Goal: Information Seeking & Learning: Compare options

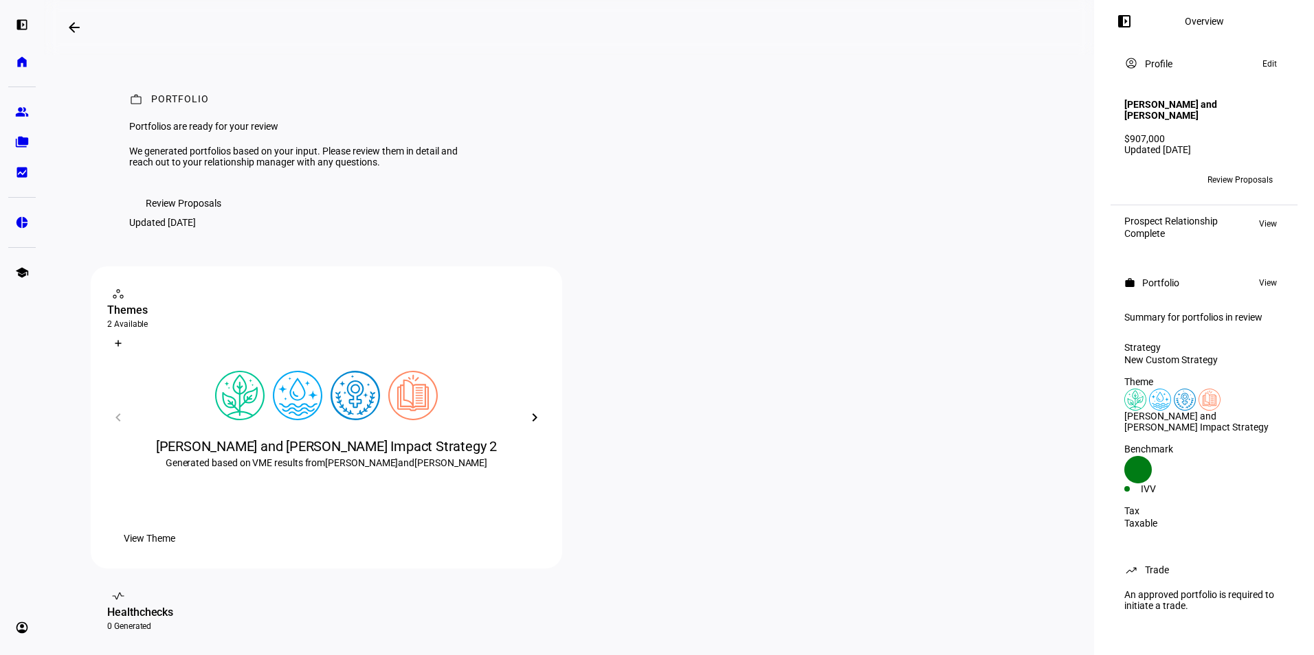
click at [1233, 176] on span "Review Proposals" at bounding box center [1239, 180] width 65 height 22
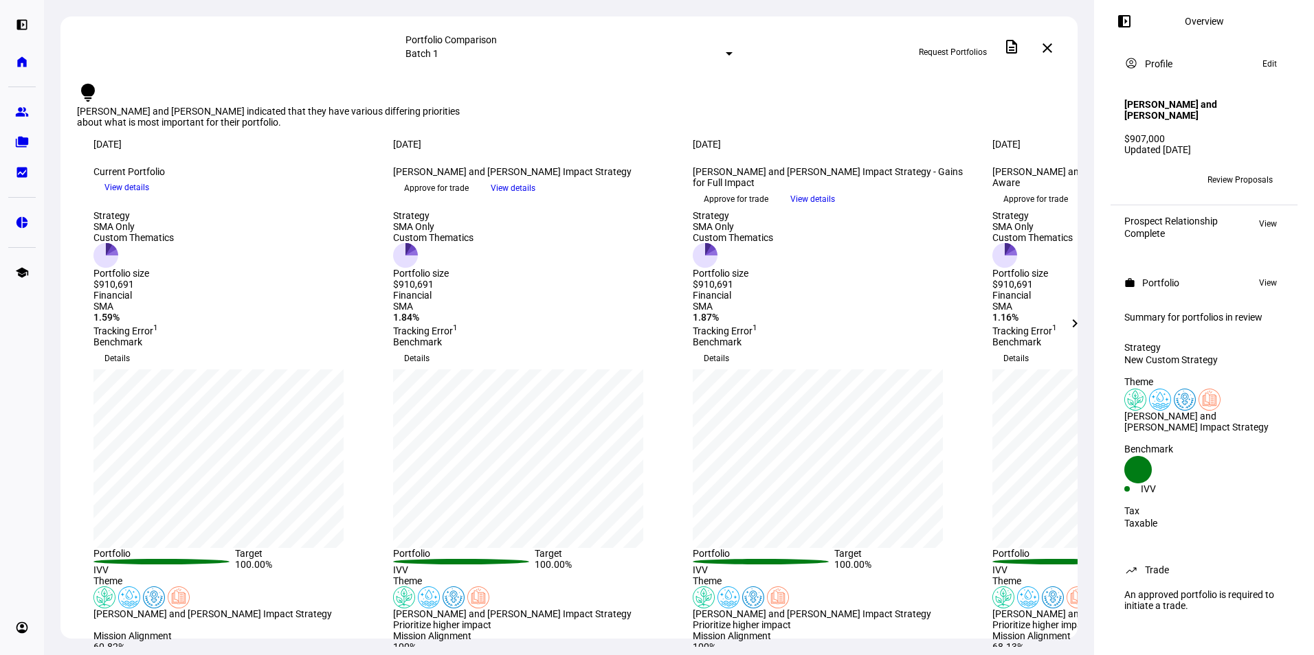
scroll to position [5, 0]
click at [1082, 324] on span at bounding box center [1074, 323] width 33 height 33
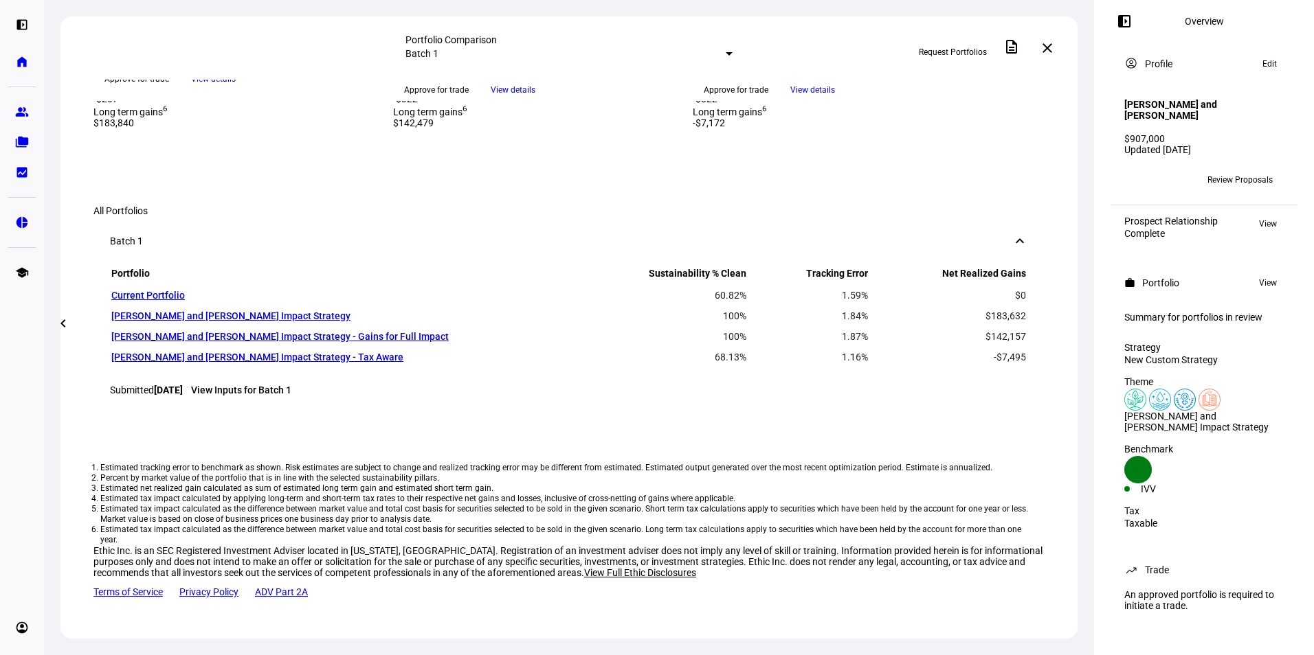
scroll to position [789, 0]
click at [293, 129] on div "Long term gains 6 $183,840" at bounding box center [234, 116] width 283 height 25
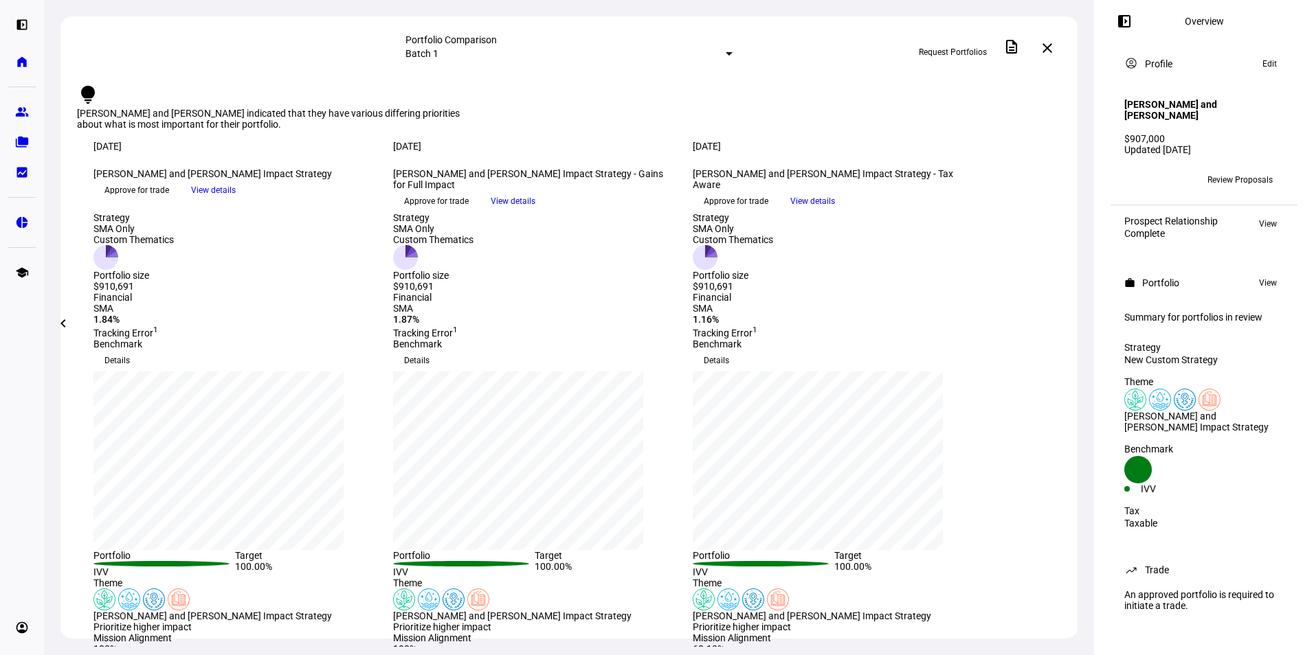
scroll to position [0, 0]
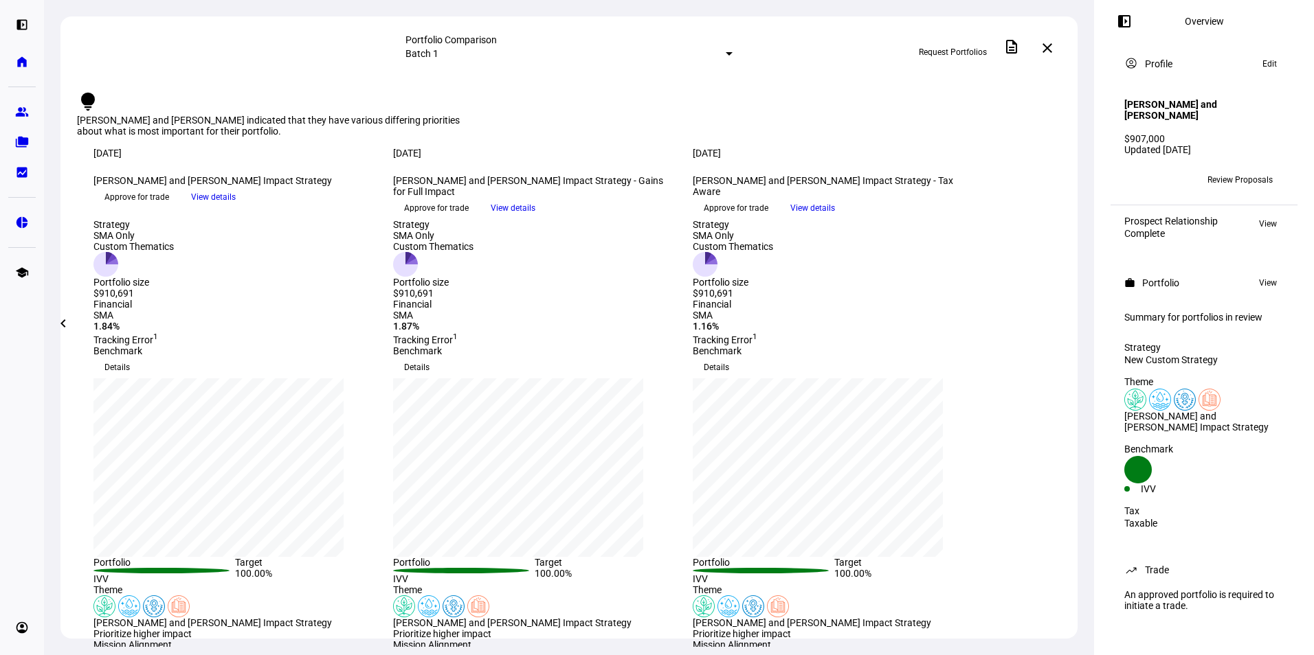
click at [66, 326] on mat-icon "chevron_left" at bounding box center [63, 323] width 16 height 16
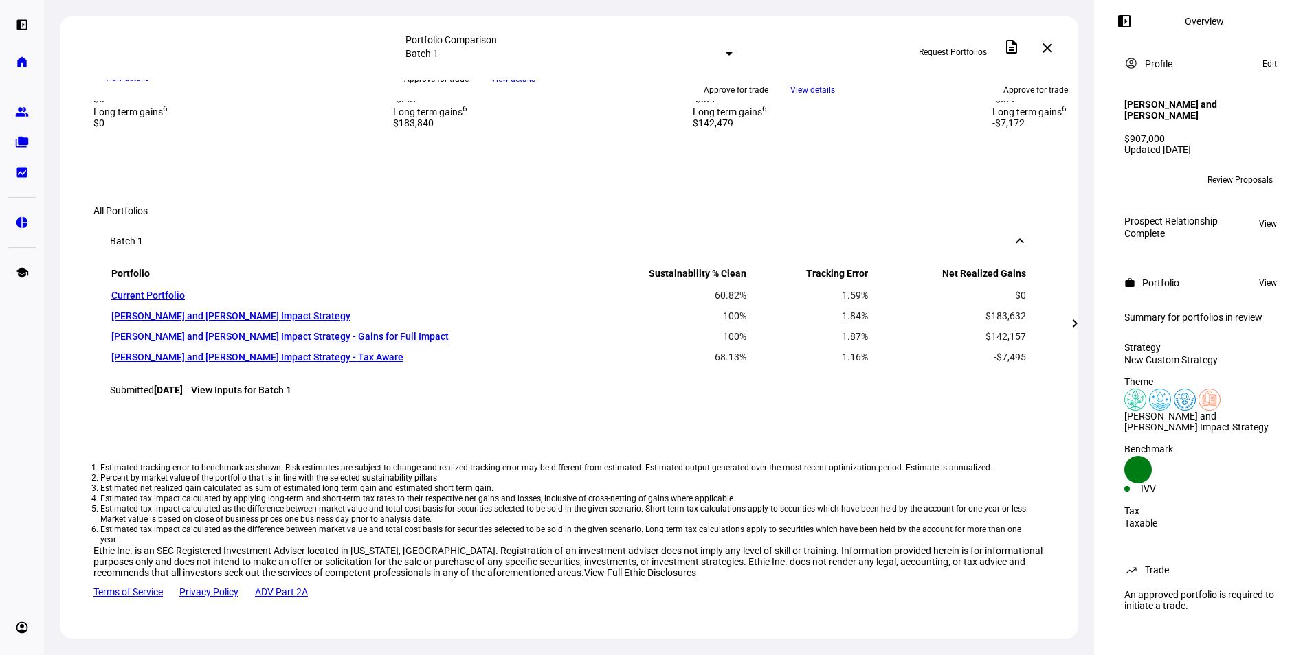
scroll to position [678, 0]
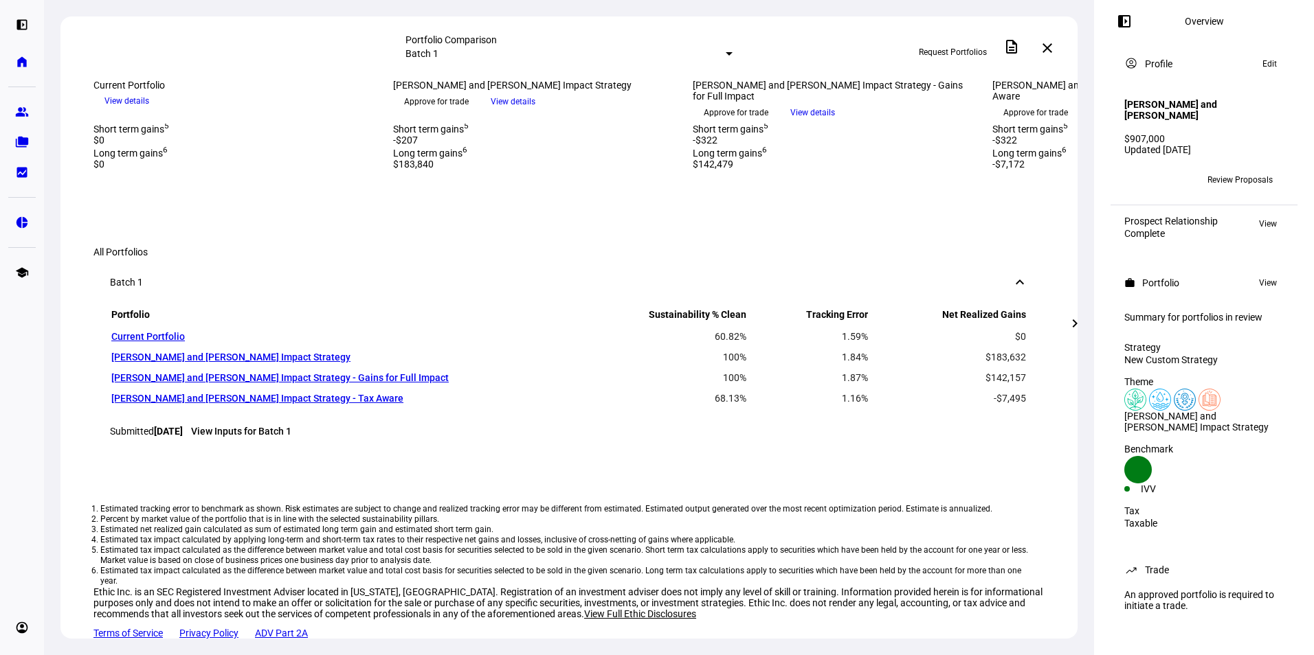
click at [439, 96] on div "$183,632" at bounding box center [534, 90] width 283 height 11
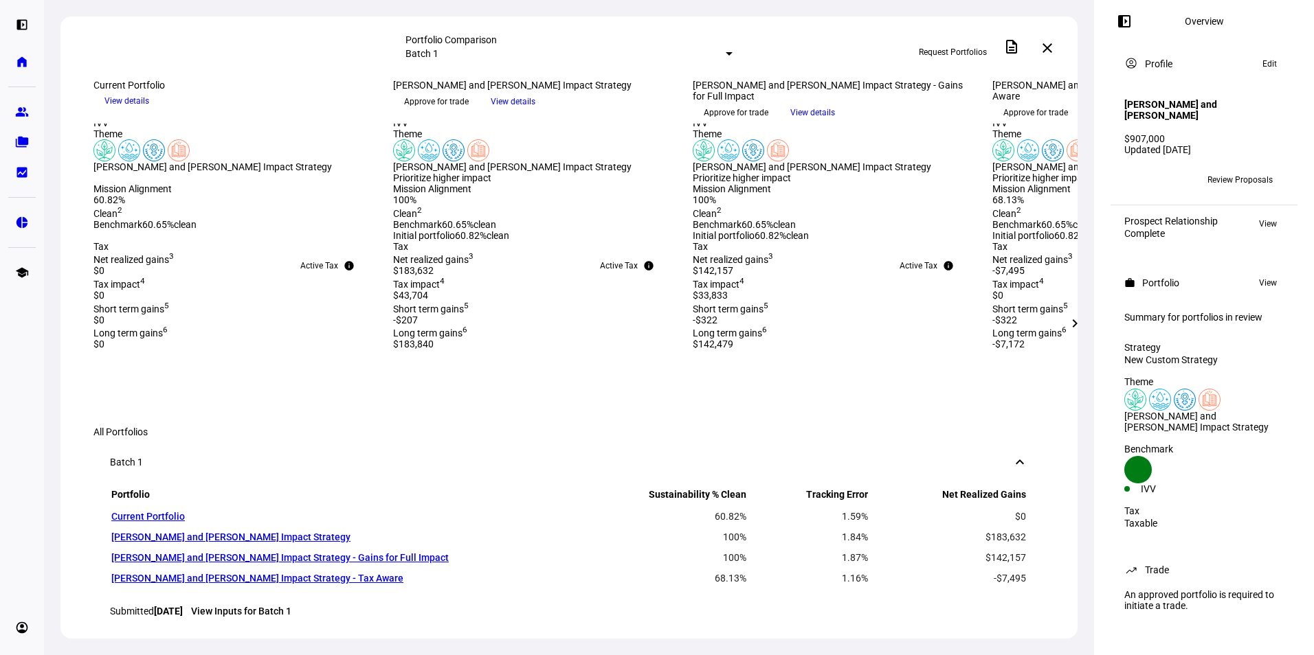
scroll to position [290, 0]
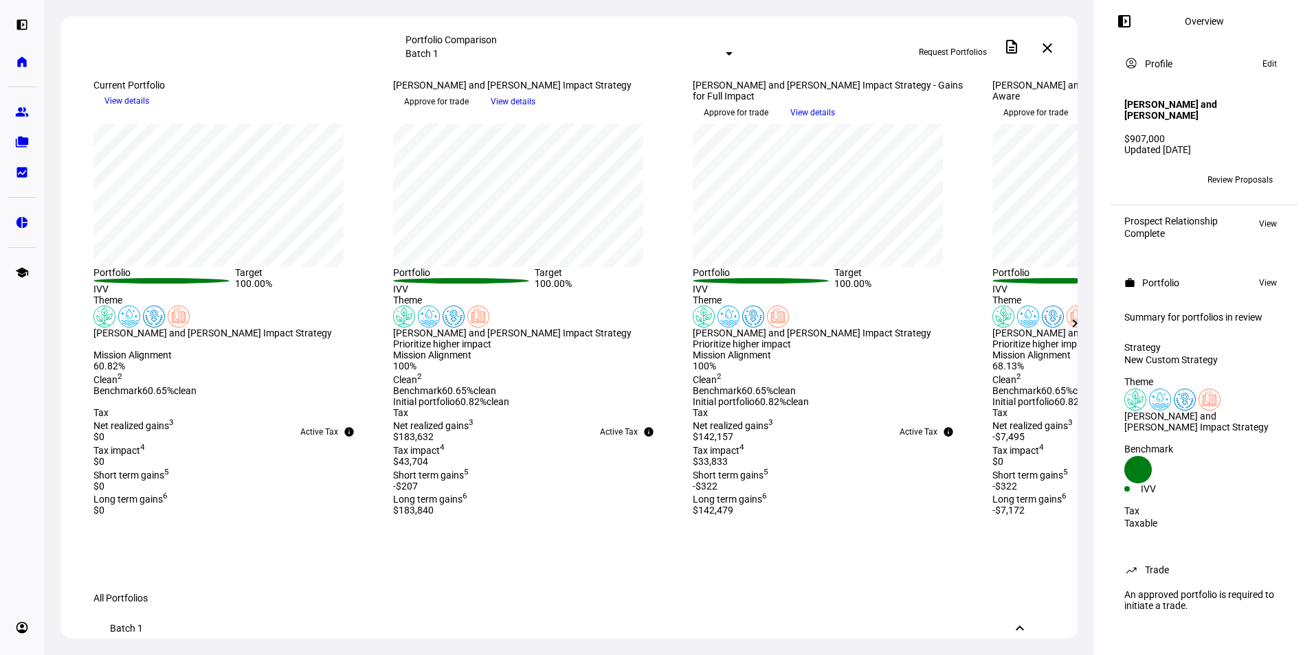
click at [535, 112] on span "View details" at bounding box center [513, 101] width 45 height 21
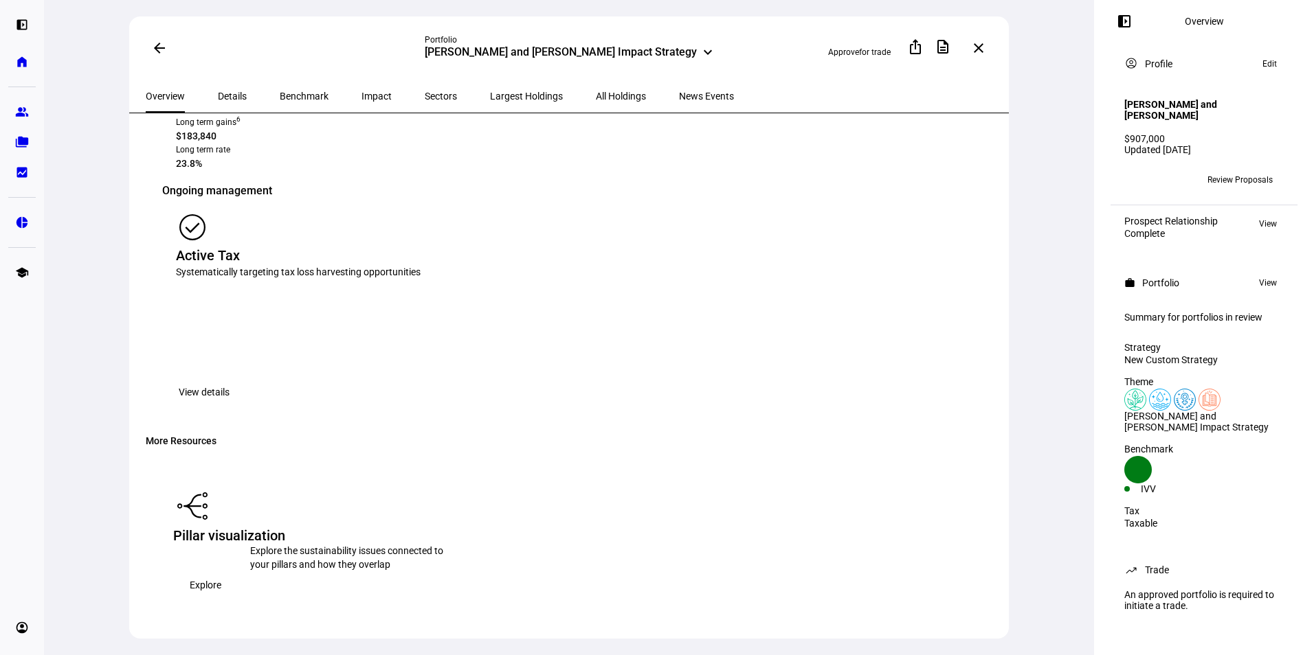
scroll to position [1791, 0]
click at [361, 95] on span "Impact" at bounding box center [376, 96] width 30 height 10
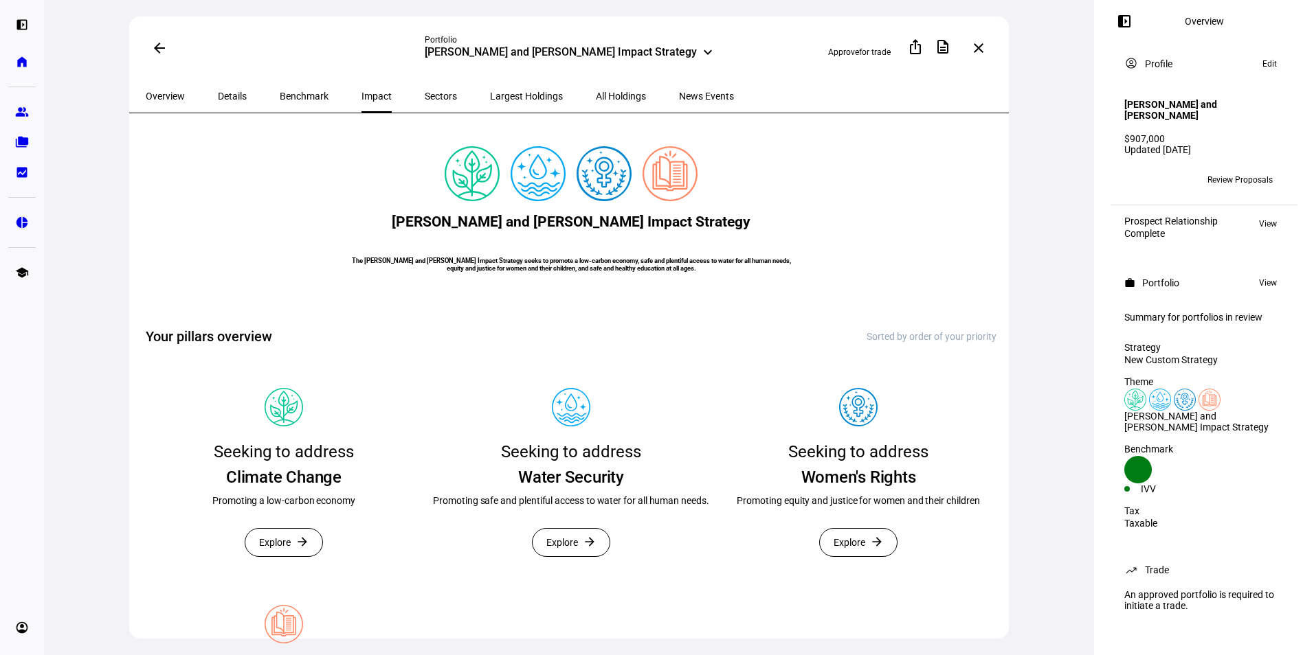
click at [160, 49] on mat-icon "arrow_back" at bounding box center [159, 48] width 16 height 16
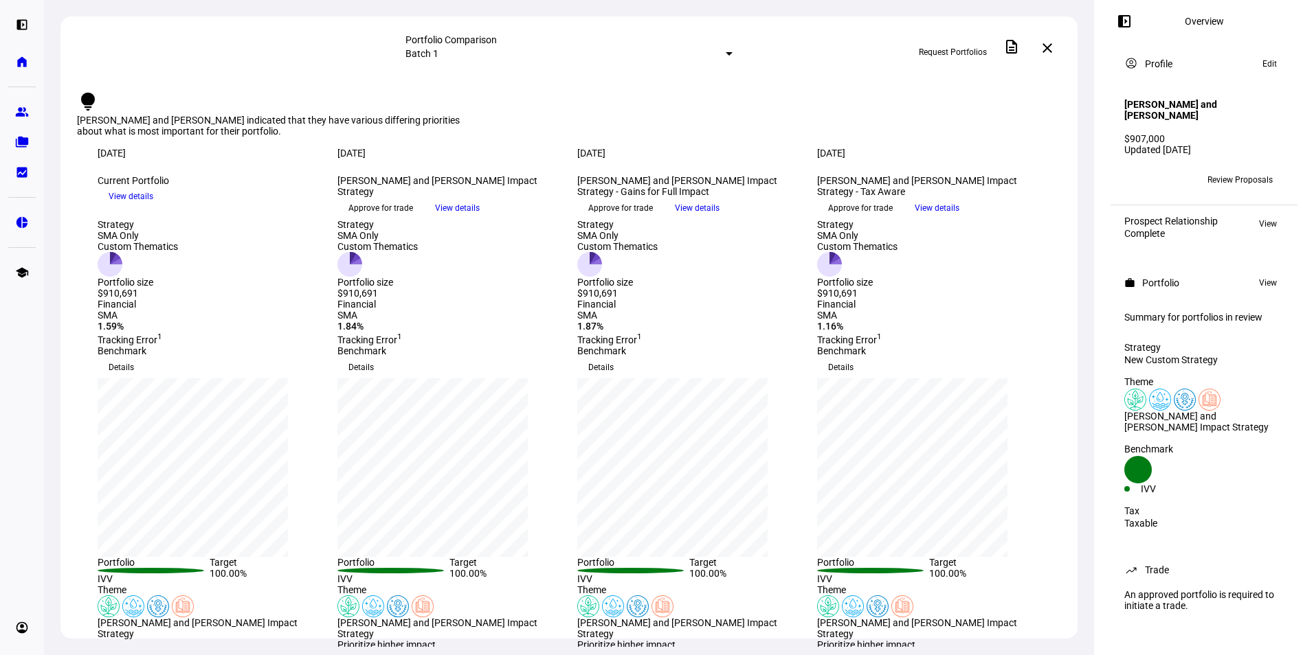
click at [719, 218] on span "View details" at bounding box center [697, 208] width 45 height 21
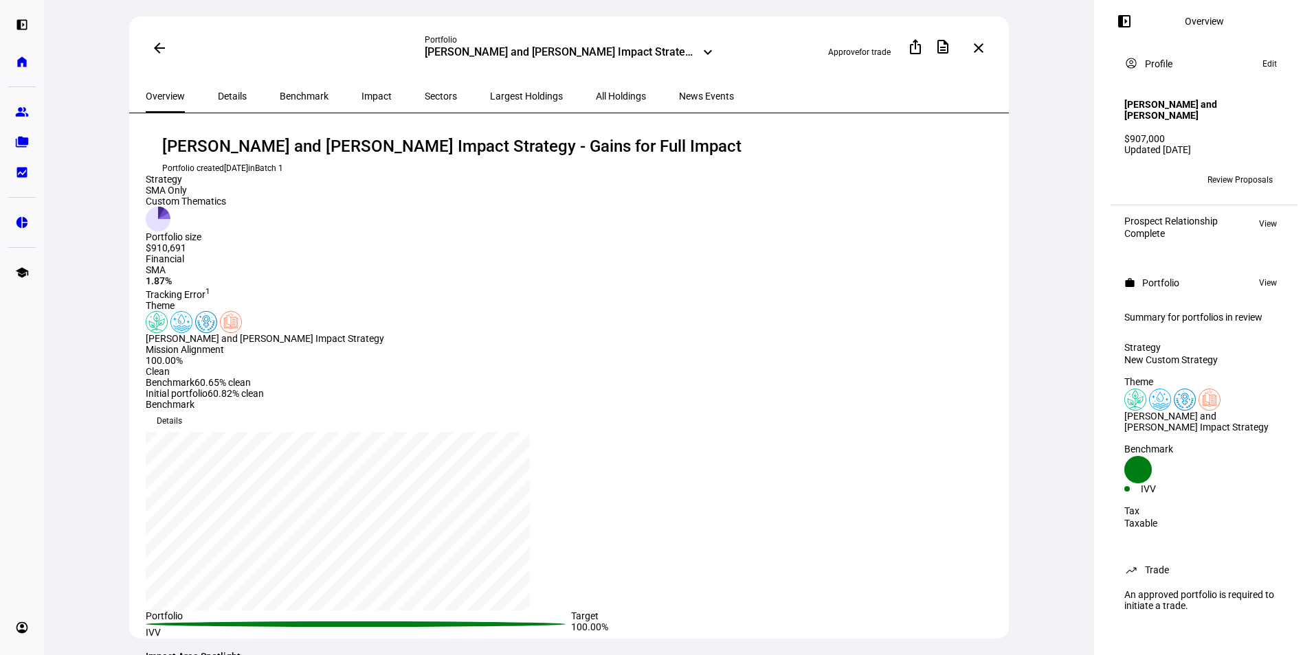
click at [361, 87] on span "Impact" at bounding box center [376, 96] width 30 height 33
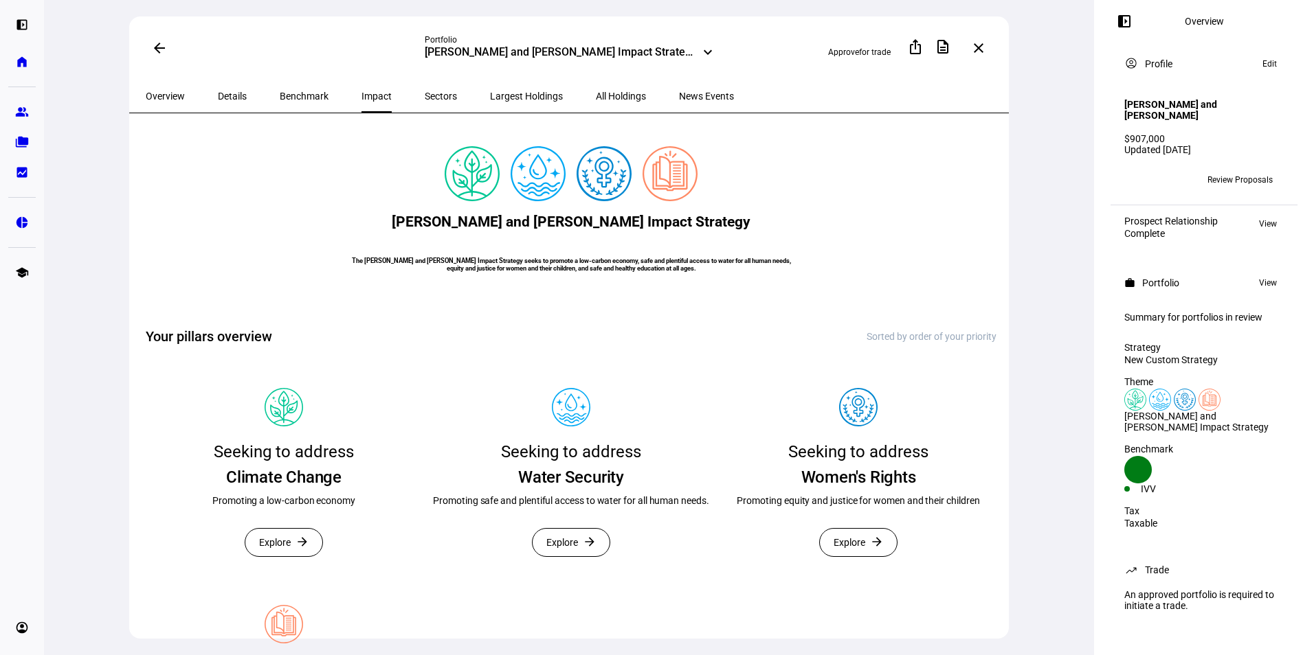
click at [150, 45] on span at bounding box center [159, 48] width 33 height 33
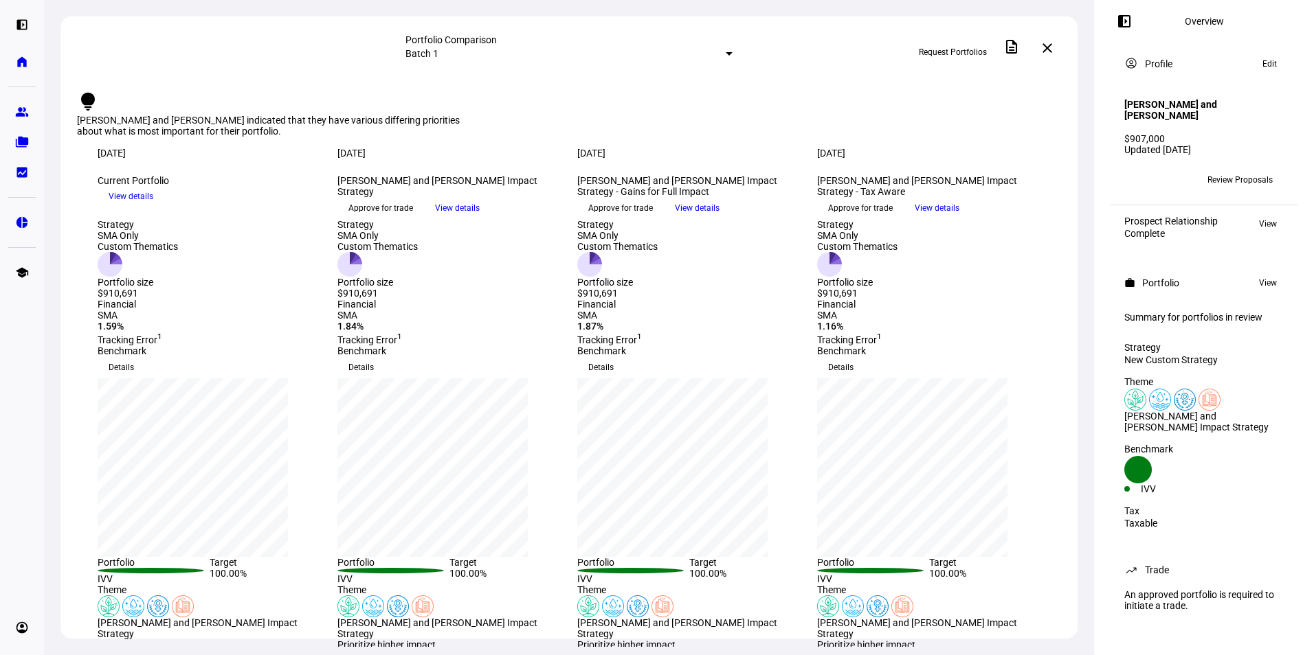
click at [480, 218] on span "View details" at bounding box center [457, 208] width 45 height 21
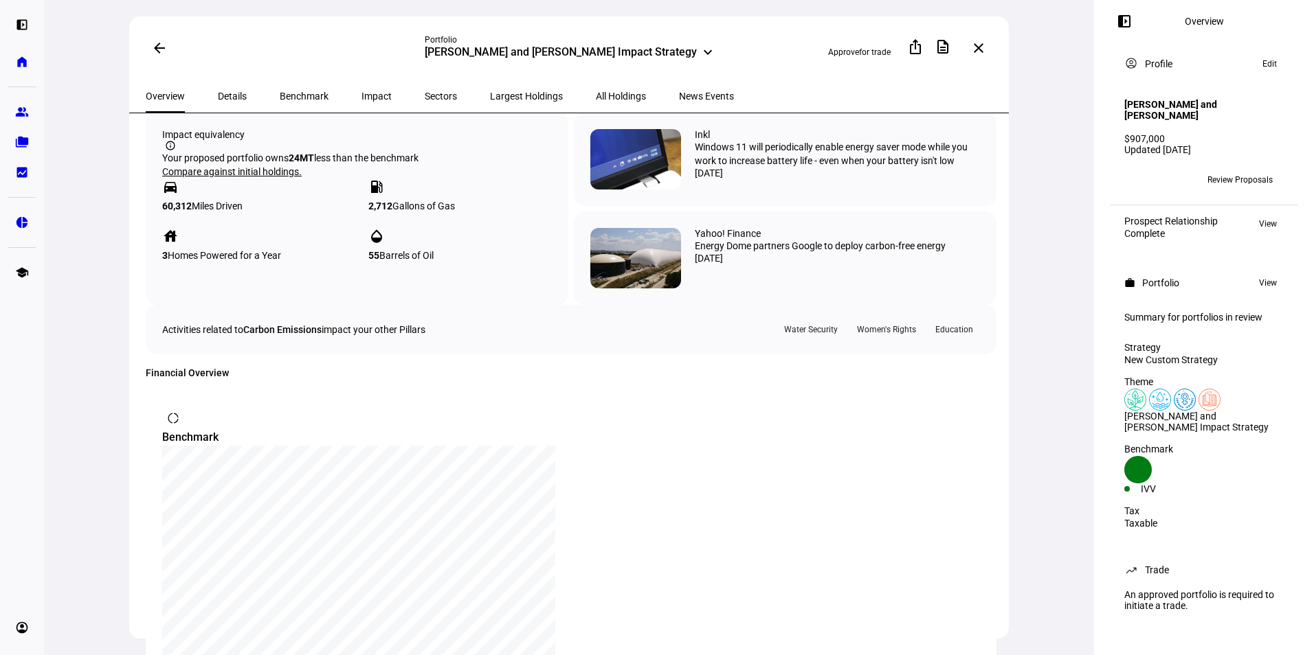
scroll to position [752, 0]
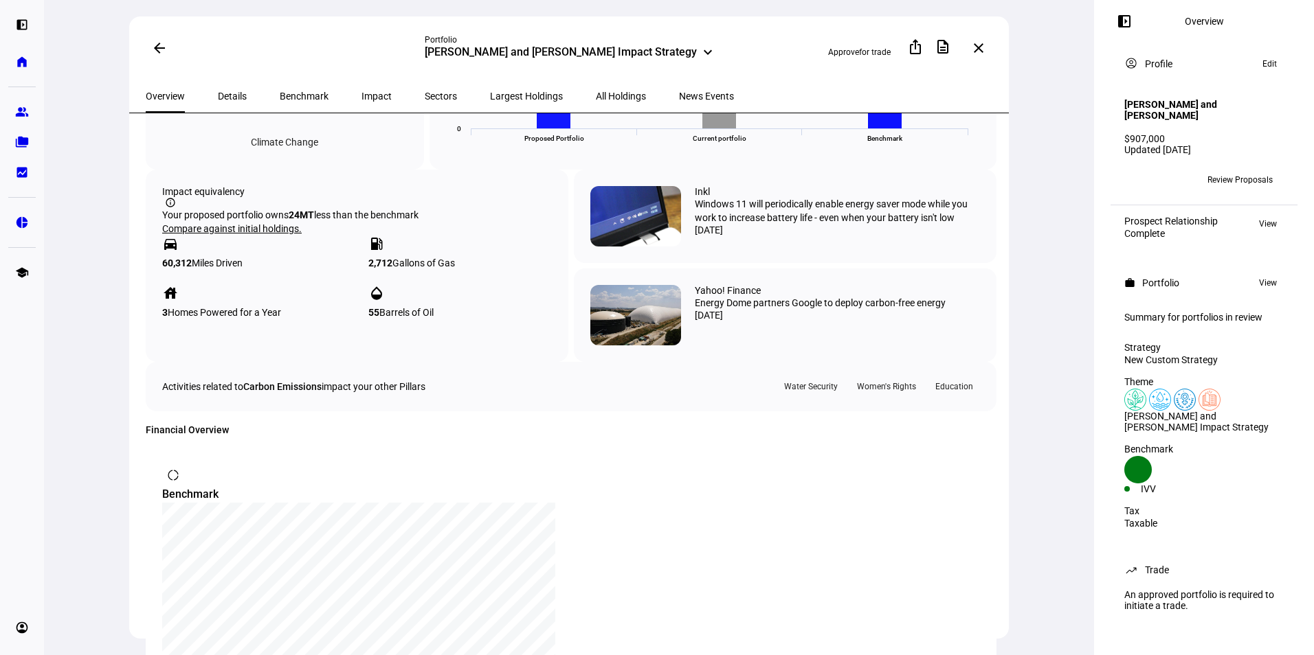
click at [361, 93] on span "Impact" at bounding box center [376, 96] width 30 height 10
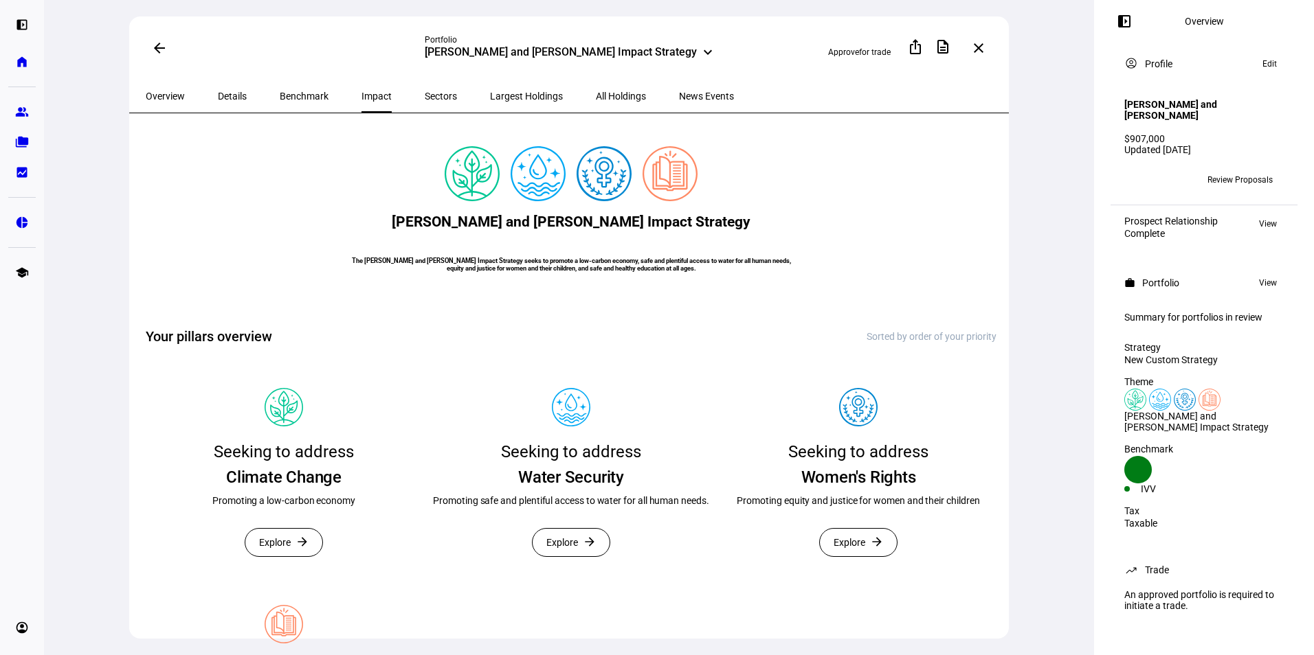
click at [280, 93] on span "Benchmark" at bounding box center [304, 96] width 49 height 10
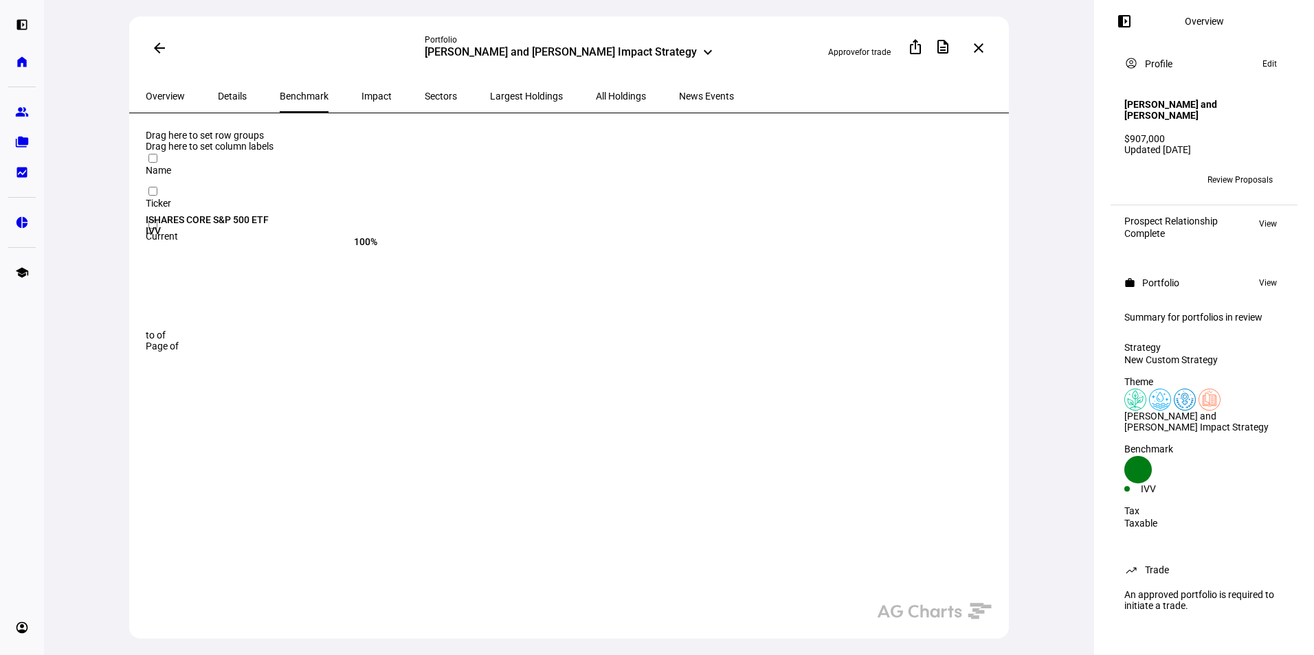
click at [231, 94] on span "Details" at bounding box center [232, 96] width 29 height 10
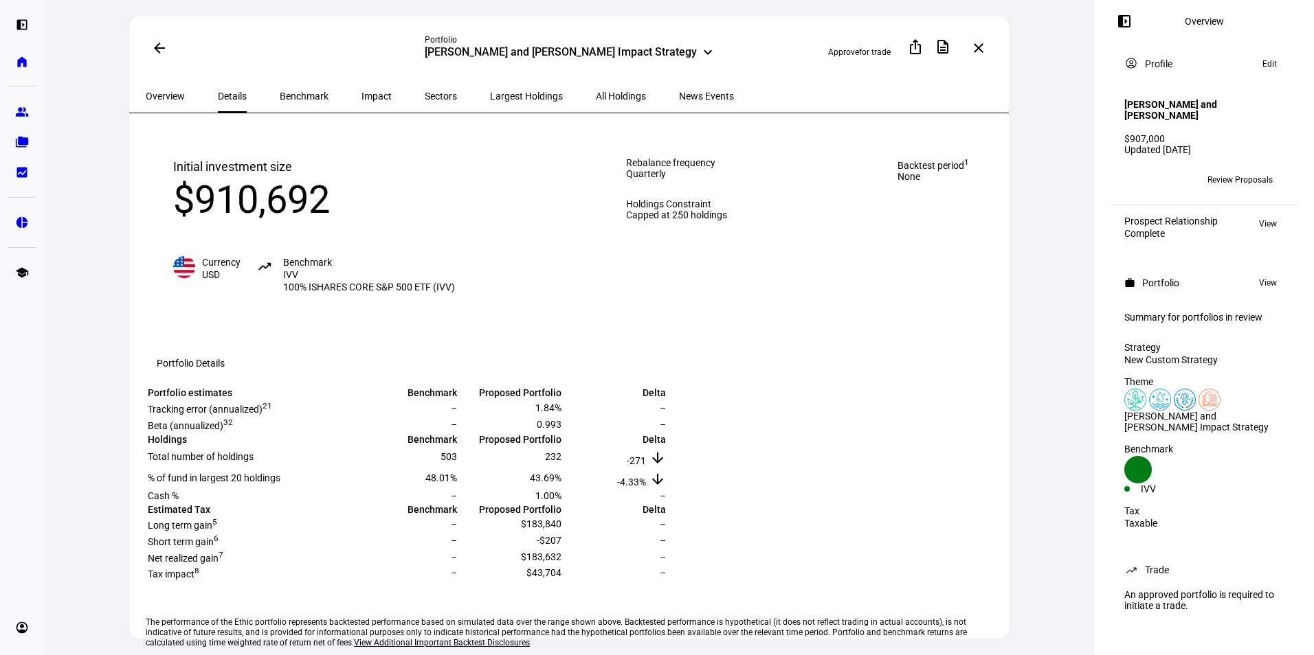
click at [490, 93] on span "Largest Holdings" at bounding box center [526, 96] width 73 height 10
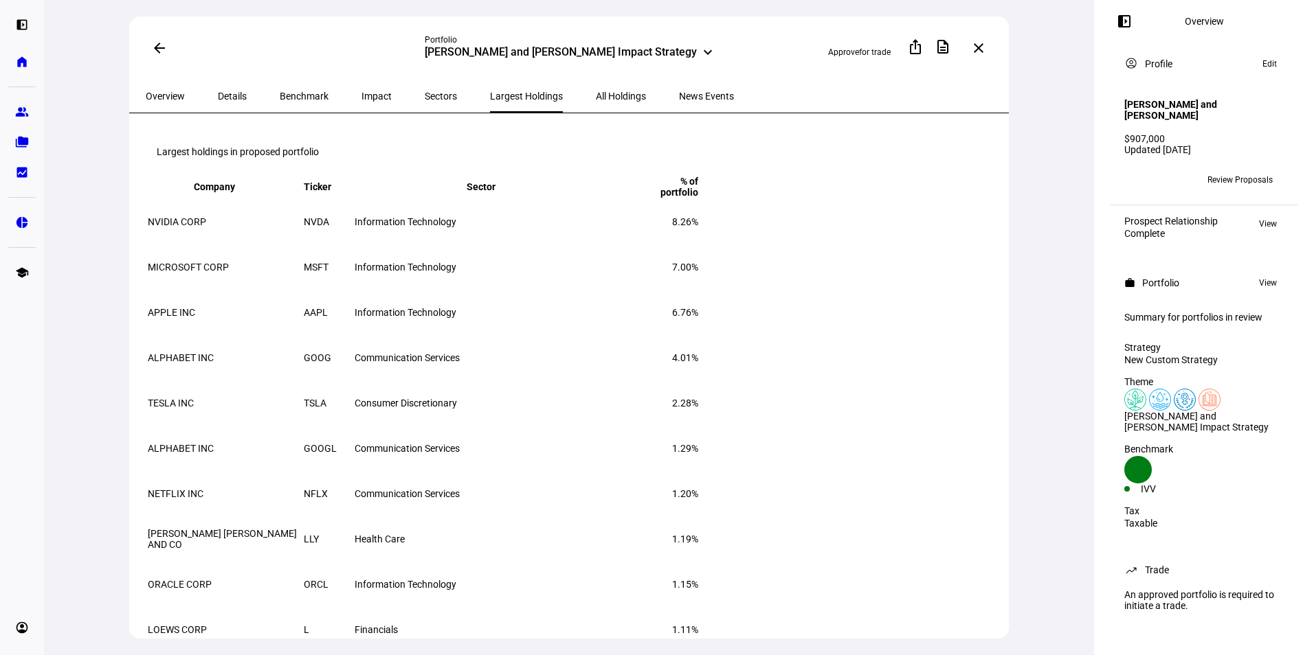
click at [287, 93] on span "Benchmark" at bounding box center [304, 96] width 49 height 10
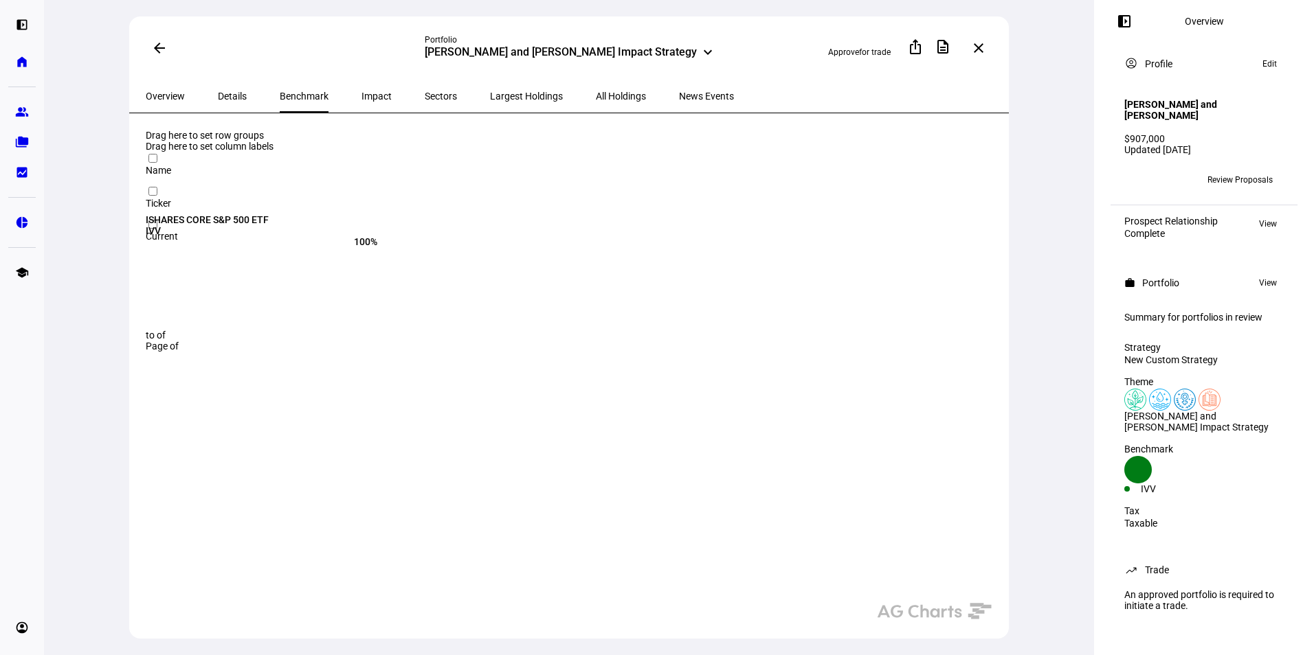
click at [238, 91] on div "Details" at bounding box center [232, 96] width 62 height 33
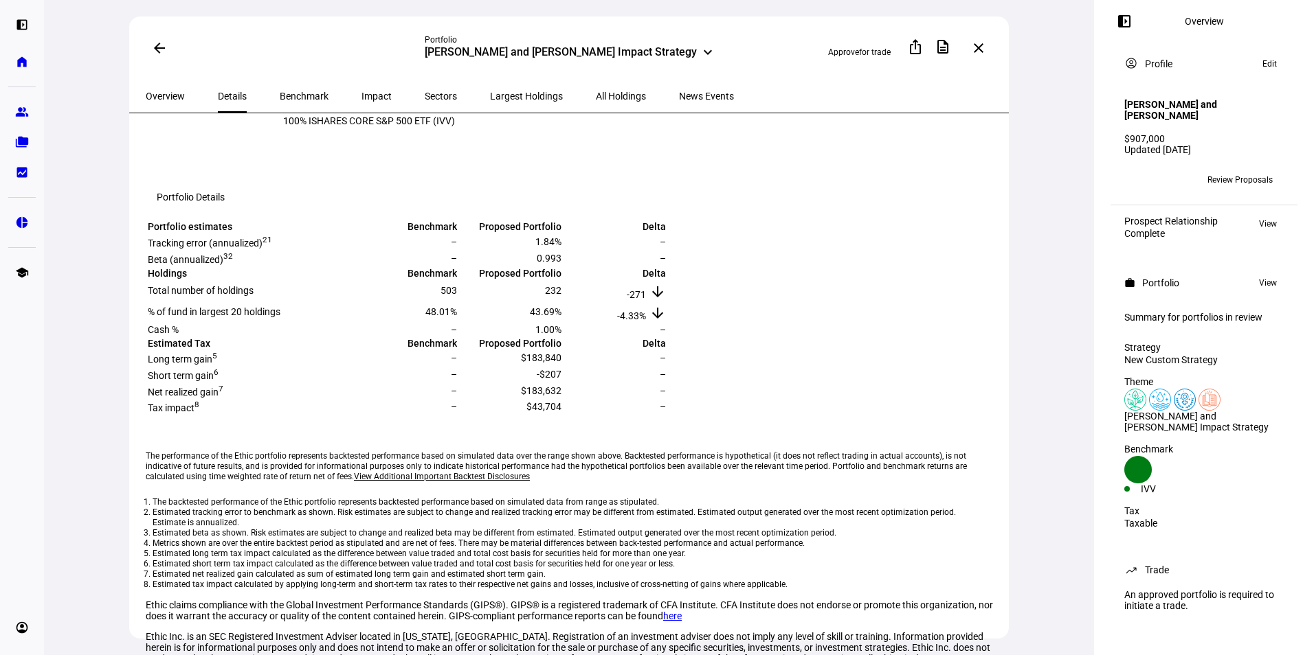
scroll to position [164, 0]
click at [151, 53] on span at bounding box center [159, 48] width 33 height 33
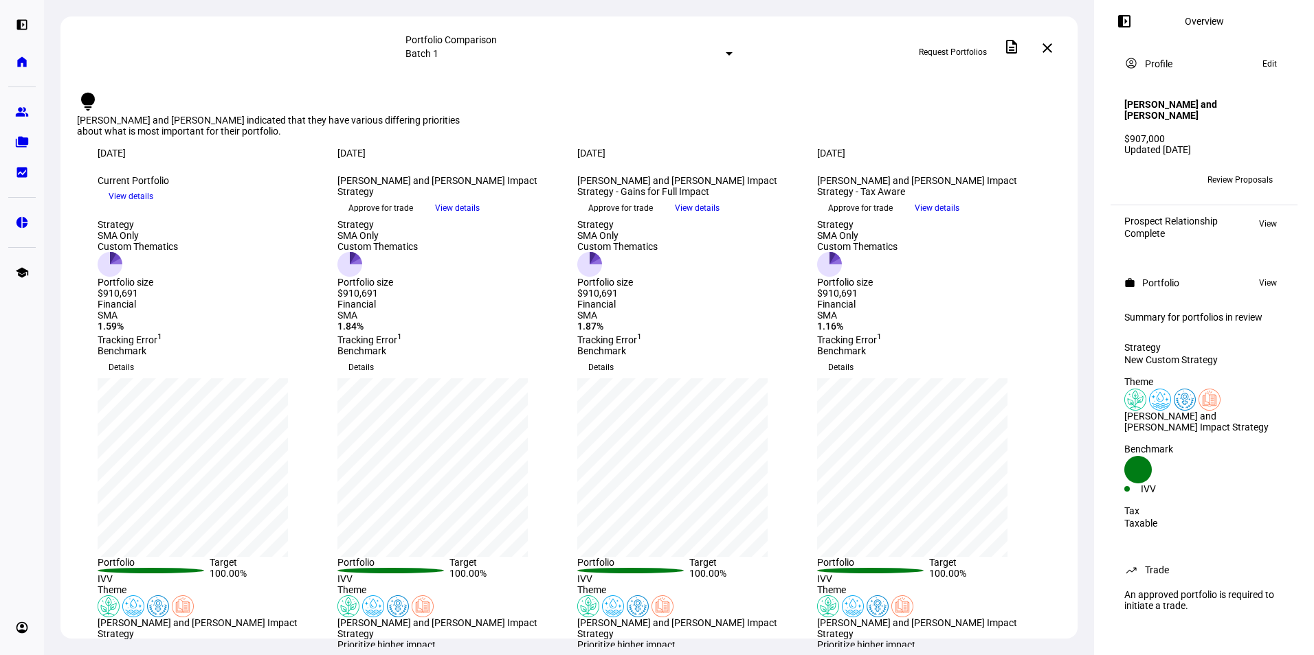
click at [480, 218] on span "View details" at bounding box center [457, 208] width 45 height 21
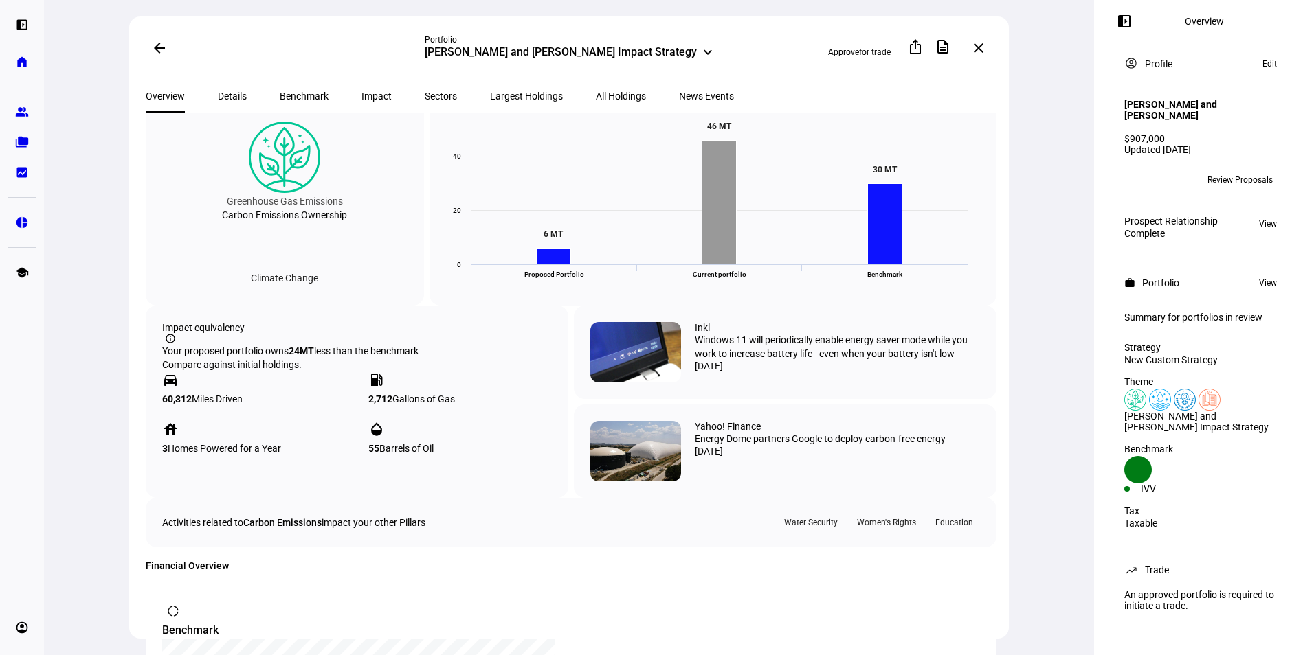
scroll to position [609, 0]
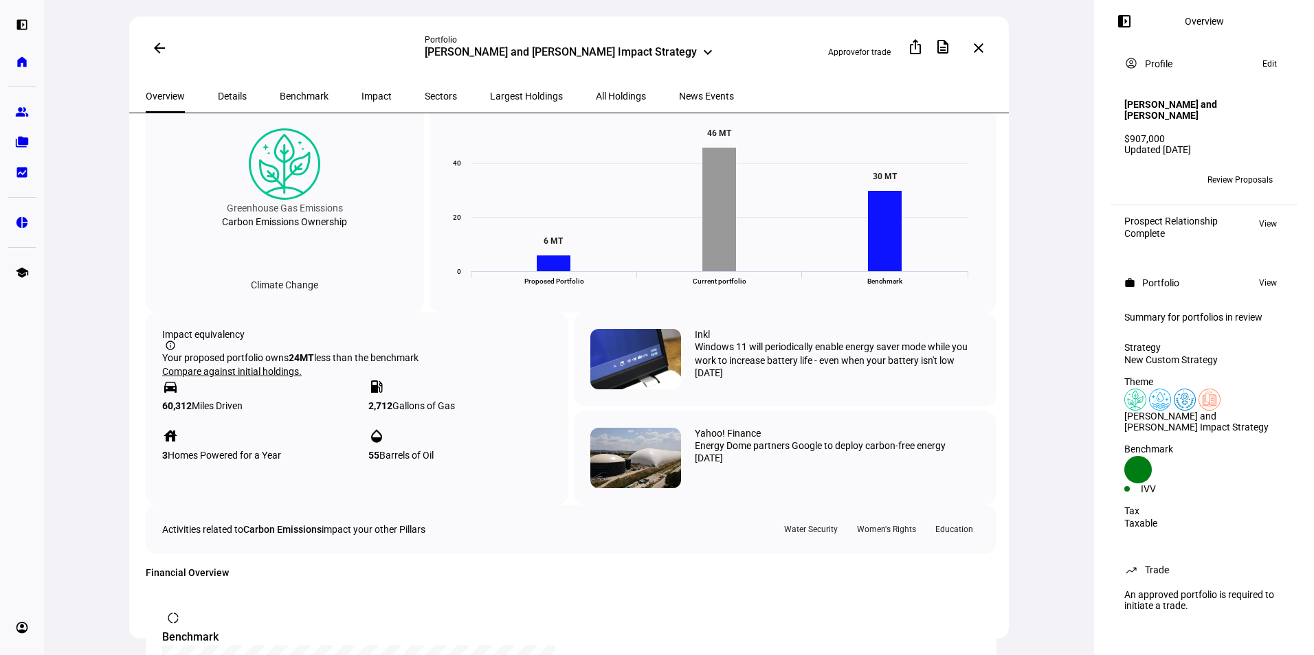
click at [226, 91] on span "Details" at bounding box center [232, 96] width 29 height 10
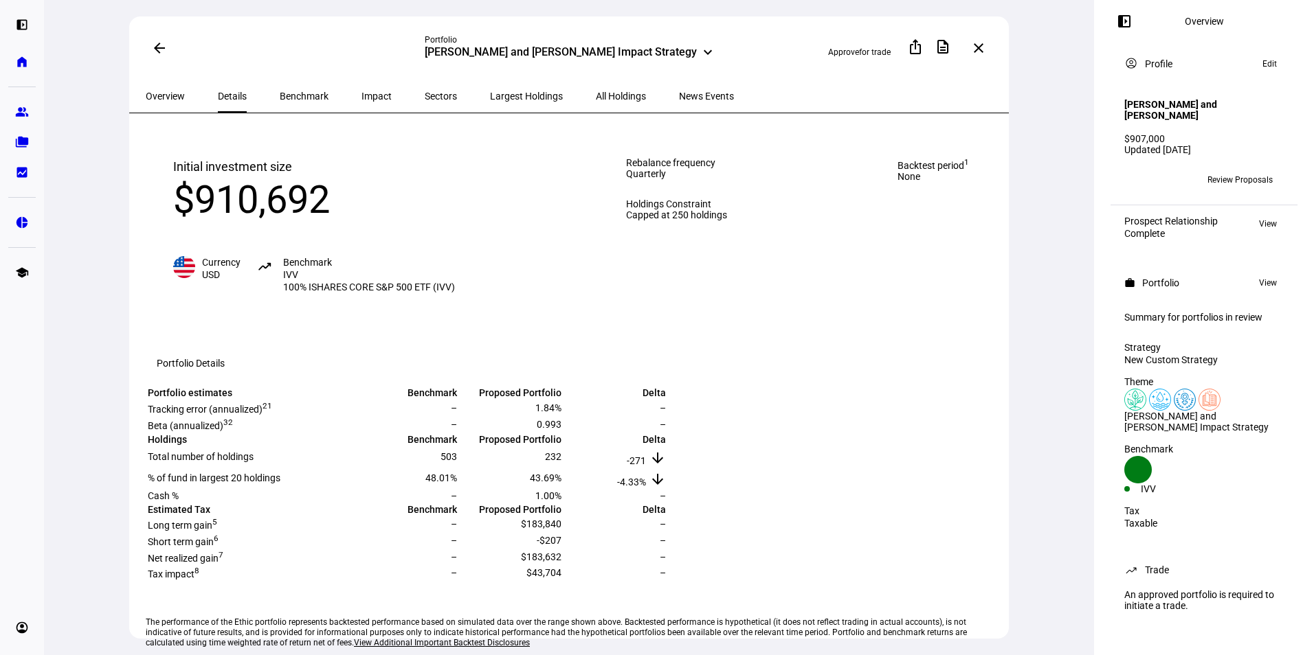
click at [164, 52] on span at bounding box center [159, 48] width 33 height 33
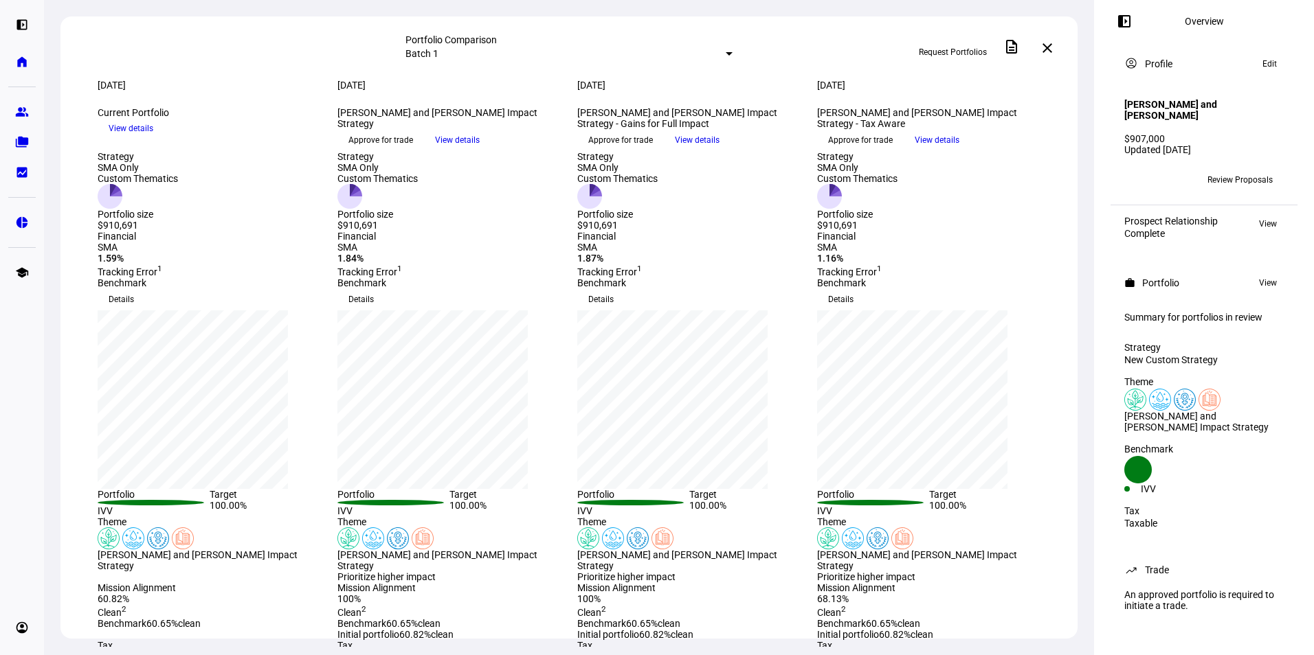
click at [739, 129] on div "Molly and Joshua Getman Impact Strategy - Gains for Full Impact keyboard_arrow_…" at bounding box center [688, 118] width 223 height 22
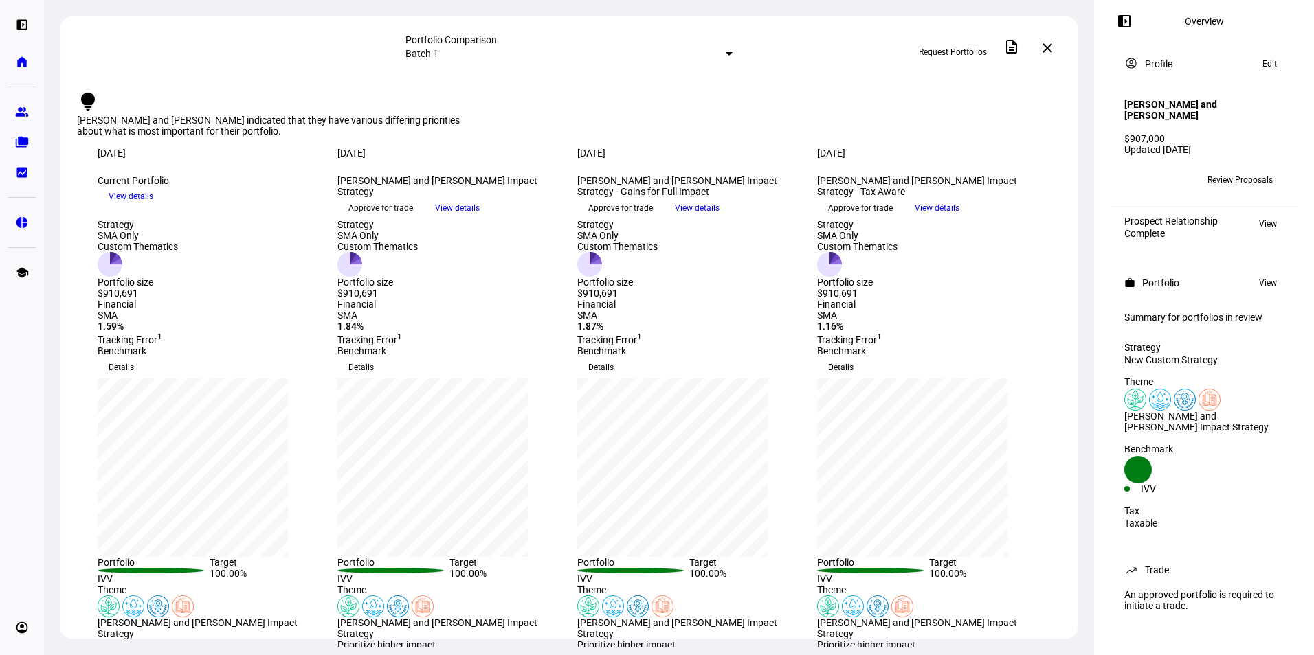
click at [719, 218] on span "View details" at bounding box center [697, 208] width 45 height 21
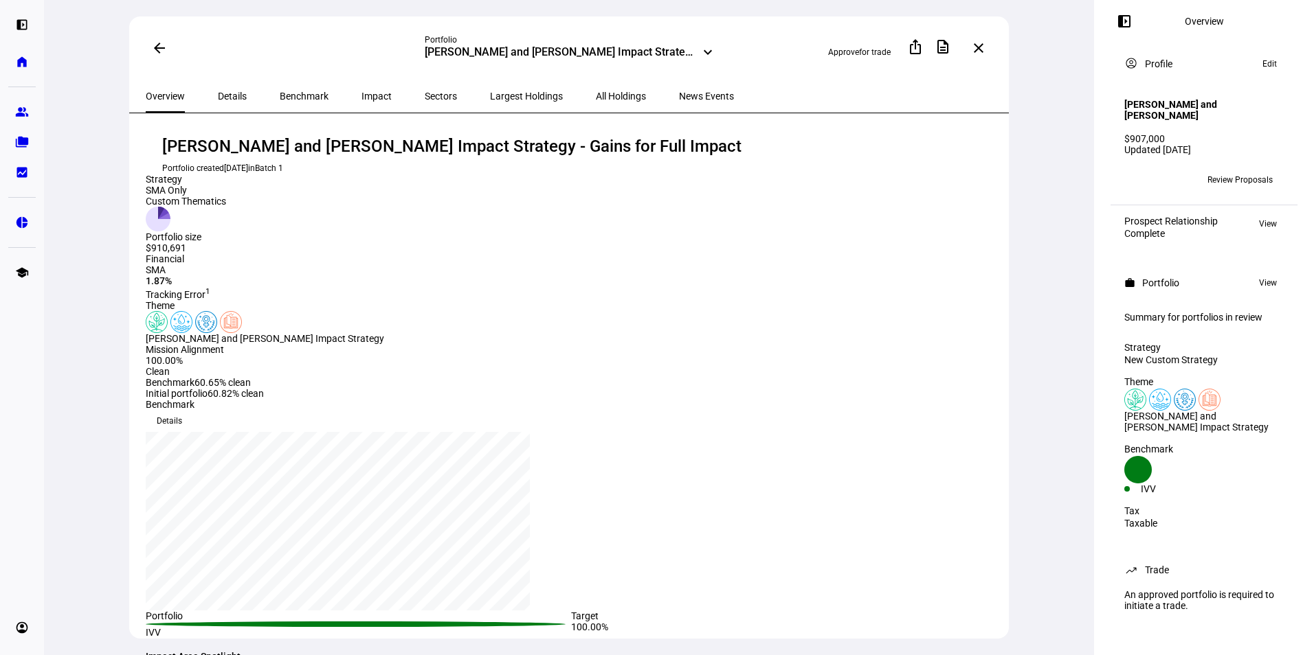
click at [227, 91] on span "Details" at bounding box center [232, 96] width 29 height 10
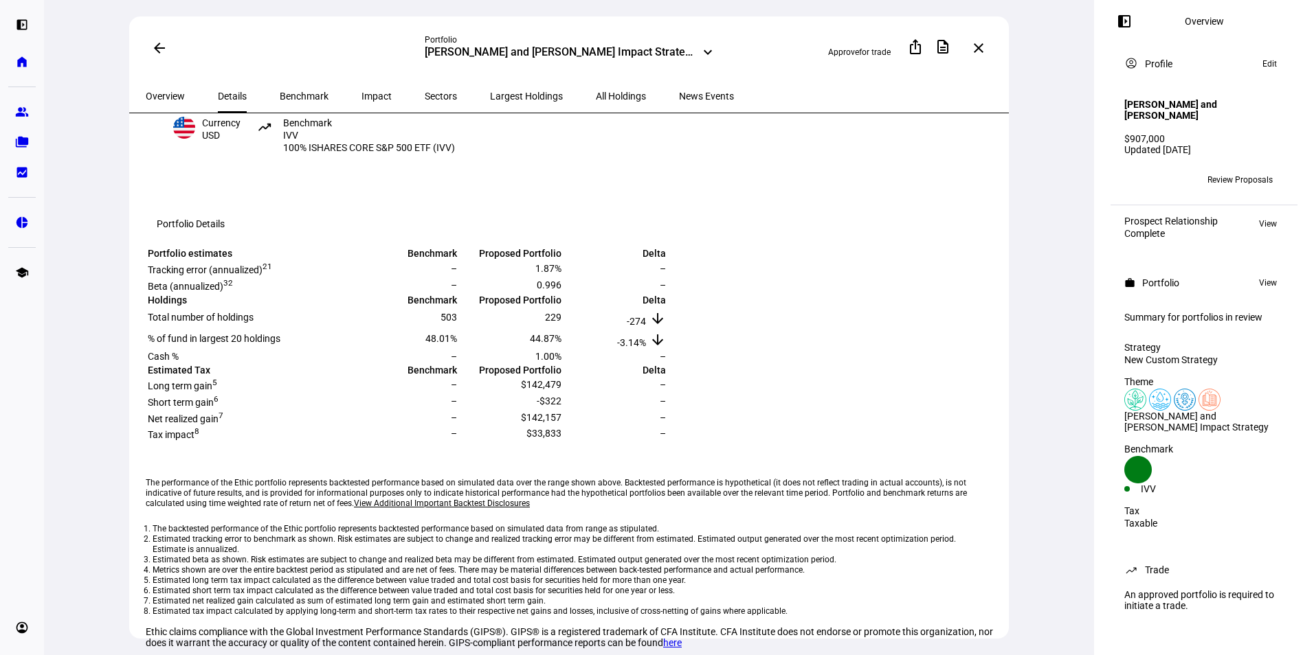
scroll to position [139, 0]
click at [178, 91] on span "Overview" at bounding box center [165, 96] width 39 height 10
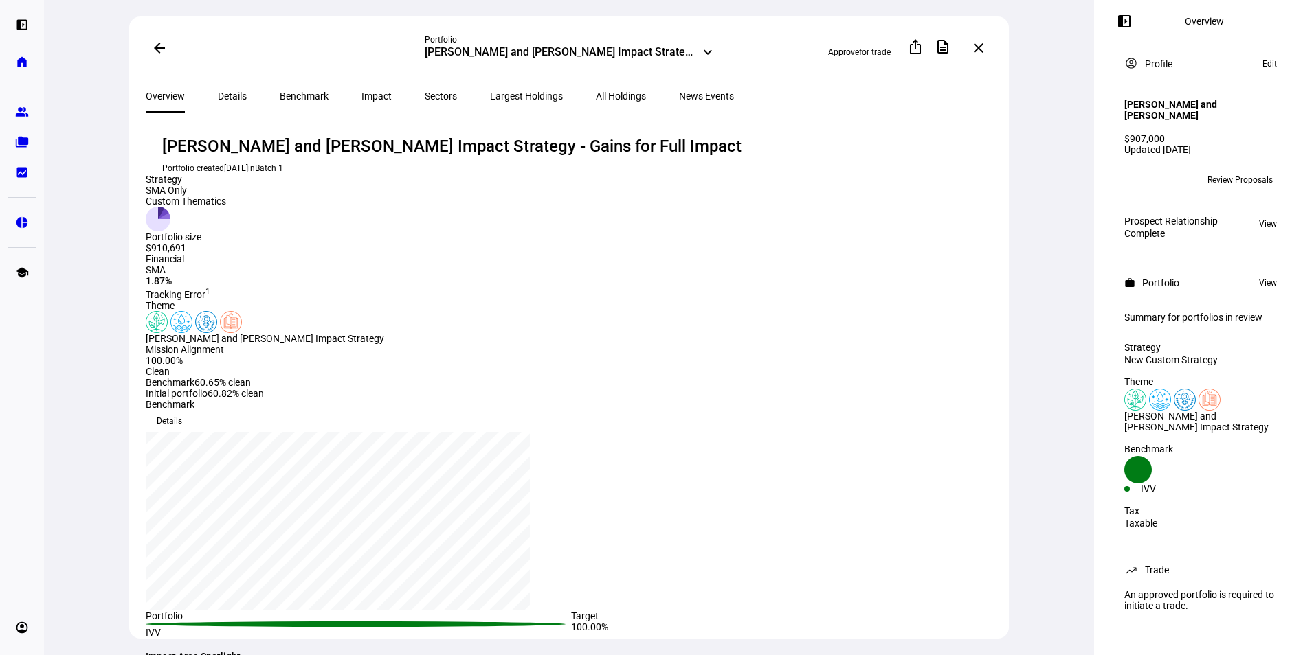
click at [155, 53] on span at bounding box center [159, 48] width 33 height 33
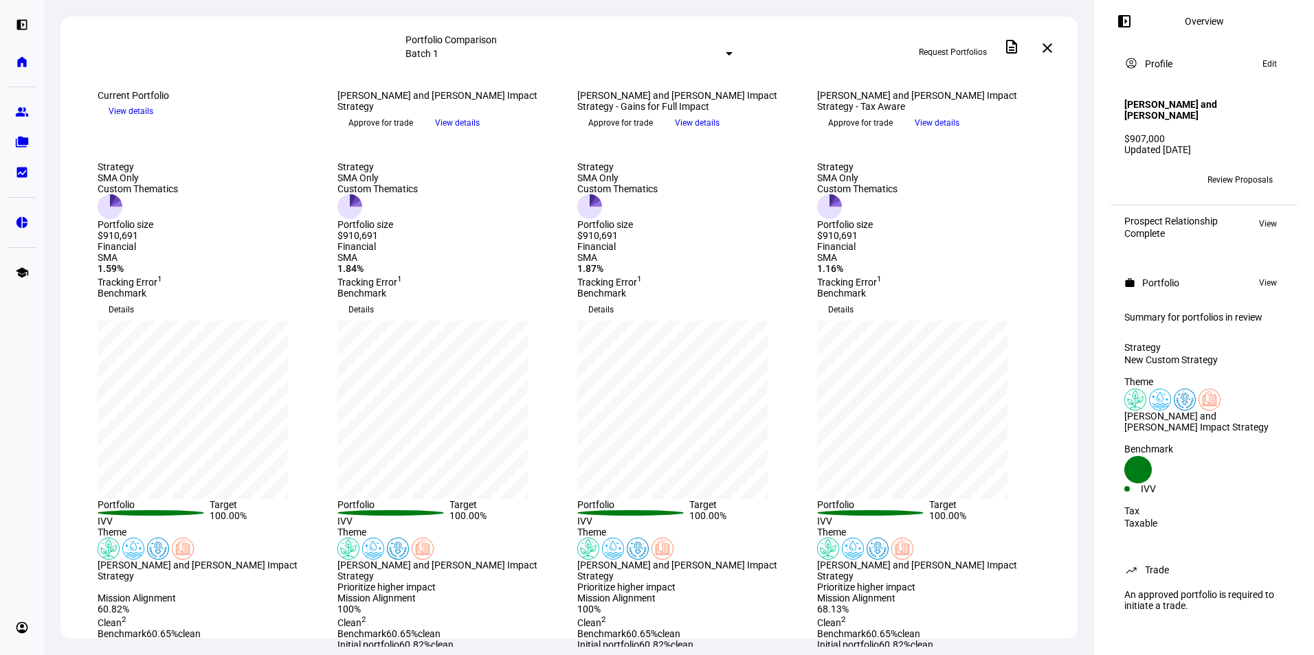
scroll to position [209, 0]
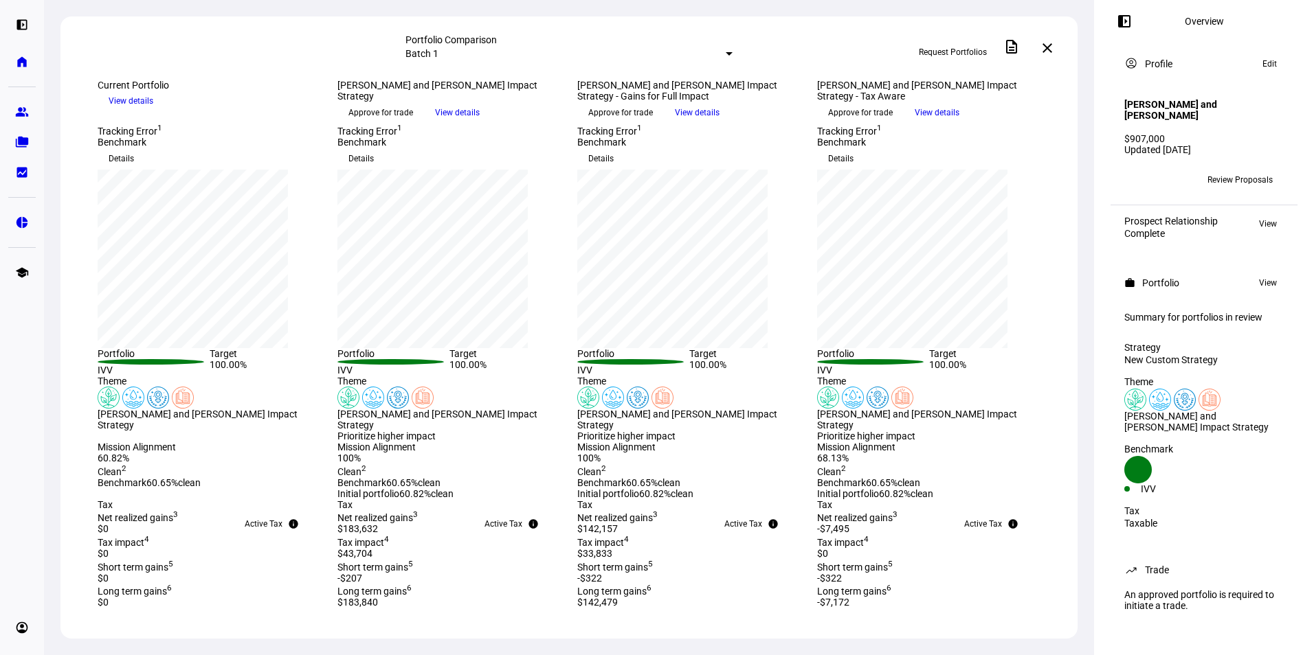
click at [726, 52] on div at bounding box center [729, 53] width 7 height 3
click at [583, 52] on div at bounding box center [657, 327] width 1314 height 655
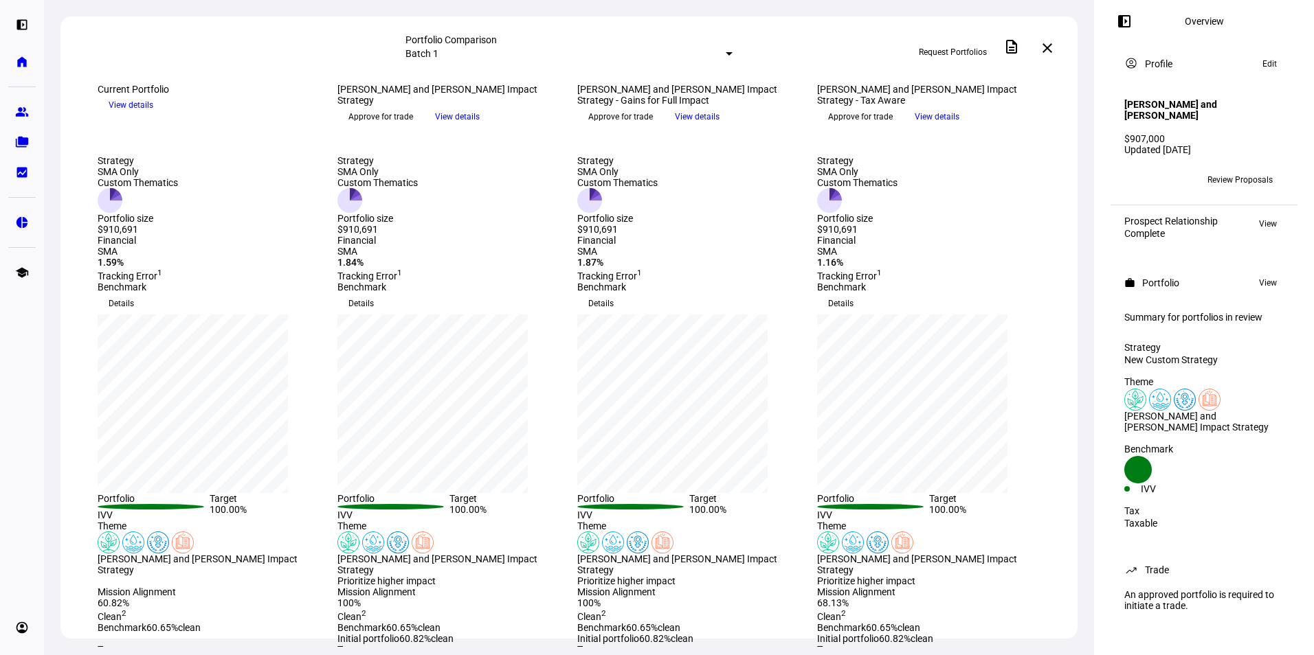
scroll to position [63, 0]
click at [959, 128] on span "View details" at bounding box center [937, 117] width 45 height 21
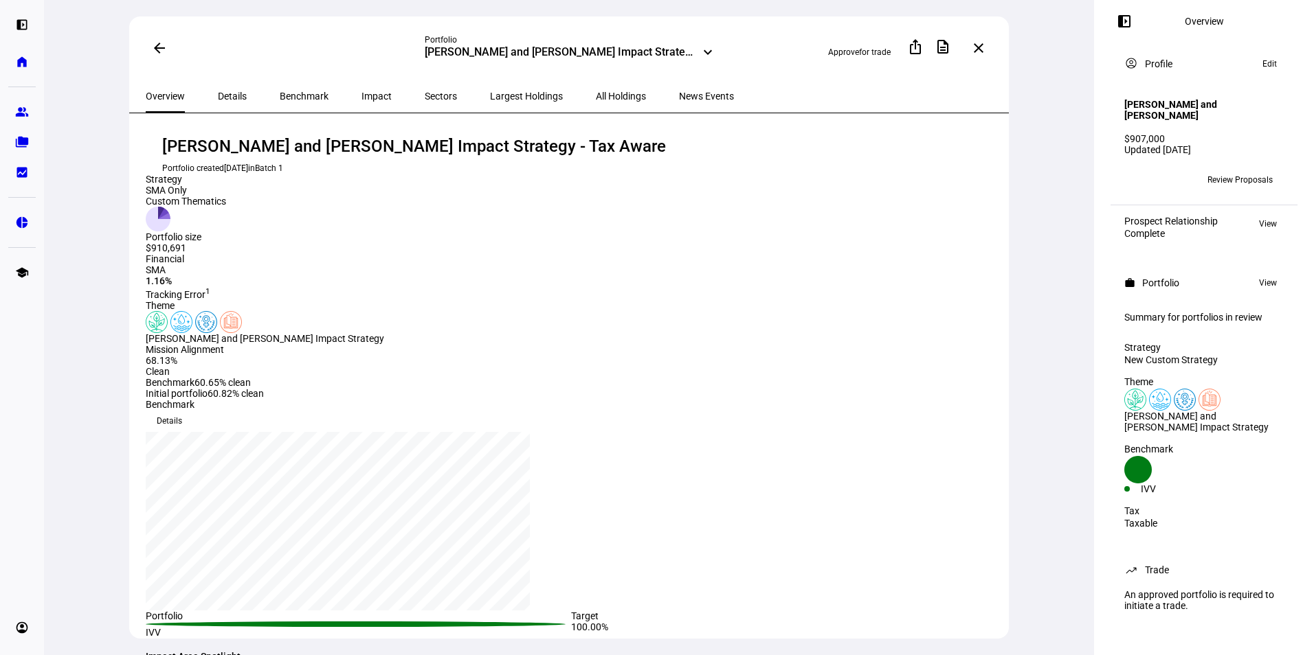
click at [160, 49] on mat-icon "arrow_back" at bounding box center [159, 48] width 16 height 16
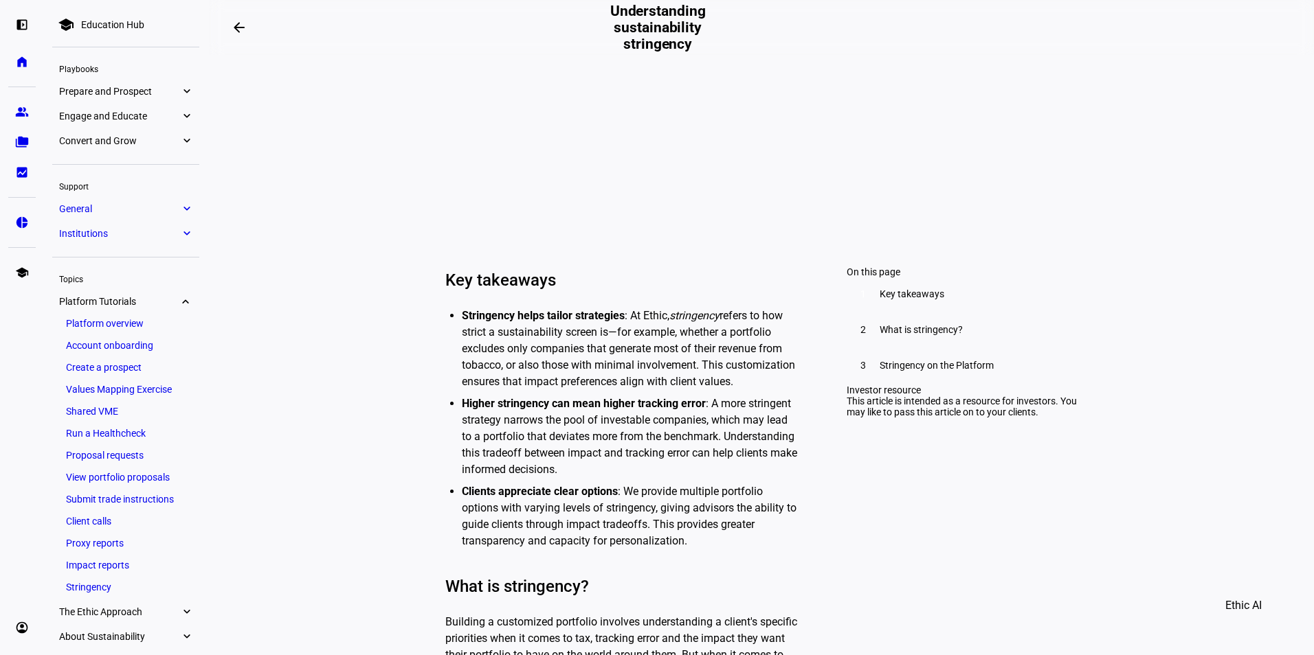
scroll to position [357, 0]
